Goal: Information Seeking & Learning: Learn about a topic

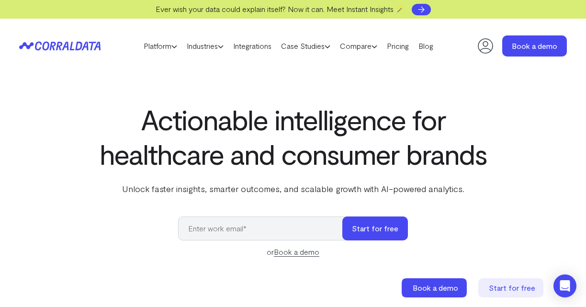
click at [426, 8] on icon at bounding box center [421, 10] width 10 height 10
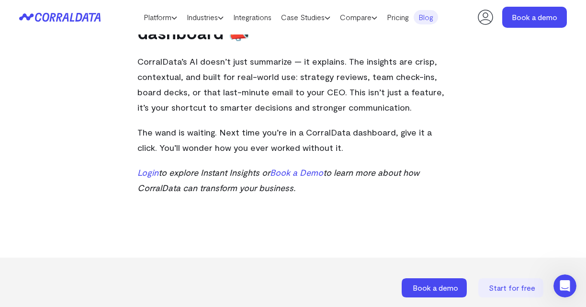
scroll to position [794, 0]
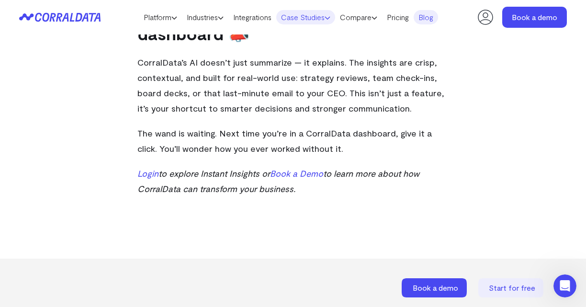
click at [326, 20] on link "Case Studies" at bounding box center [305, 17] width 59 height 14
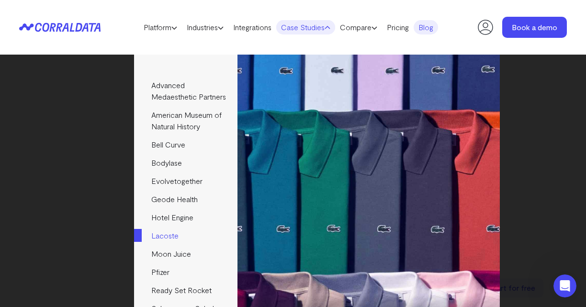
click at [176, 245] on link "Lacoste" at bounding box center [185, 235] width 103 height 18
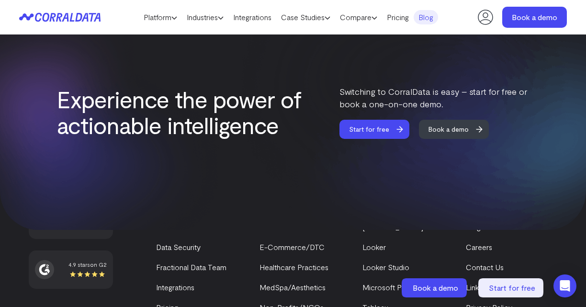
scroll to position [1607, 0]
